Goal: Task Accomplishment & Management: Manage account settings

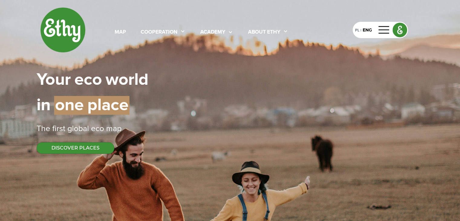
select select
click at [115, 31] on div "map" at bounding box center [121, 32] width 12 height 8
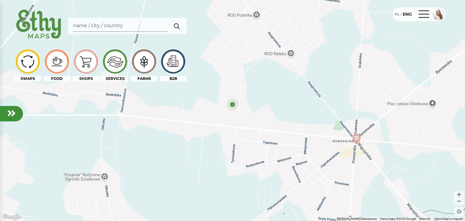
click at [425, 16] on div at bounding box center [424, 14] width 15 height 10
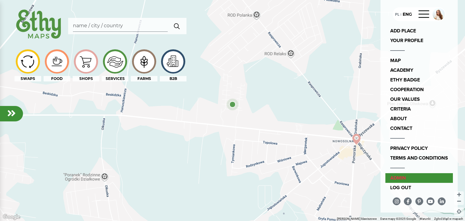
click at [396, 181] on link "admin" at bounding box center [419, 178] width 68 height 10
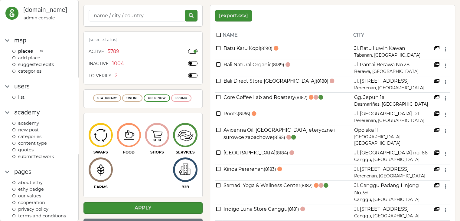
click at [35, 70] on span "categories" at bounding box center [29, 70] width 23 height 5
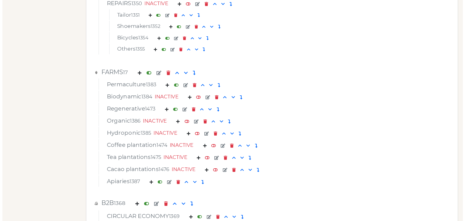
scroll to position [2289, 0]
click at [157, 71] on em at bounding box center [156, 73] width 5 height 4
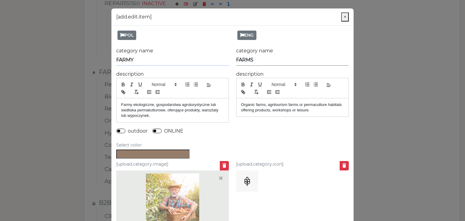
drag, startPoint x: 140, startPoint y: 63, endPoint x: 79, endPoint y: 60, distance: 61.2
click at [79, 60] on modal-container "[add.edit.item] × POL category name FARMY description Farmy ekologiczne, gospod…" at bounding box center [232, 110] width 465 height 221
type input "SIEDLISKA"
drag, startPoint x: 261, startPoint y: 59, endPoint x: 175, endPoint y: 60, distance: 86.0
click at [175, 60] on div "POL category name SIEDLISKA description Farmy ekologiczne, gospodarstwa agrotur…" at bounding box center [232, 130] width 249 height 209
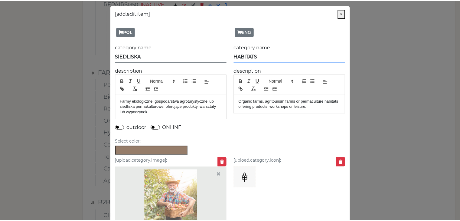
scroll to position [43, 0]
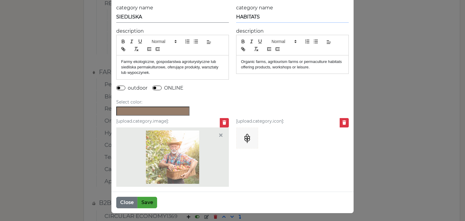
type input "HABITATS"
click at [146, 203] on button "Save" at bounding box center [147, 203] width 20 height 12
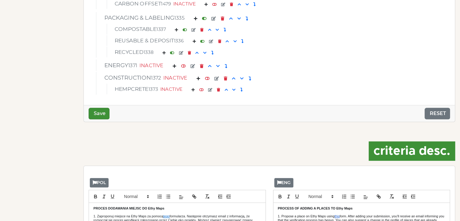
scroll to position [2534, 0]
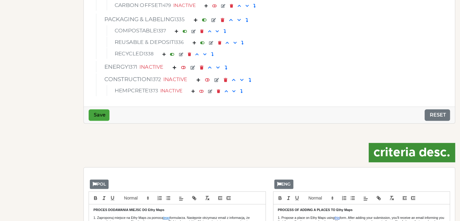
click at [101, 113] on button "Save" at bounding box center [99, 115] width 21 height 12
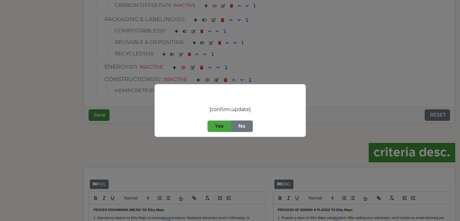
click at [222, 128] on button "Yes" at bounding box center [220, 126] width 24 height 12
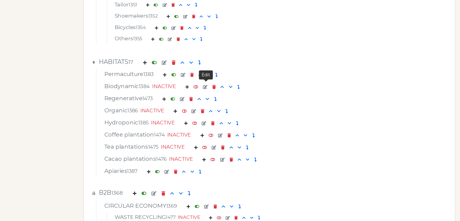
scroll to position [2291, 0]
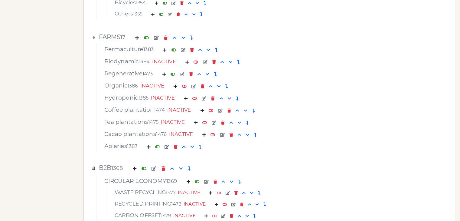
scroll to position [2323, 0]
